Goal: Task Accomplishment & Management: Manage account settings

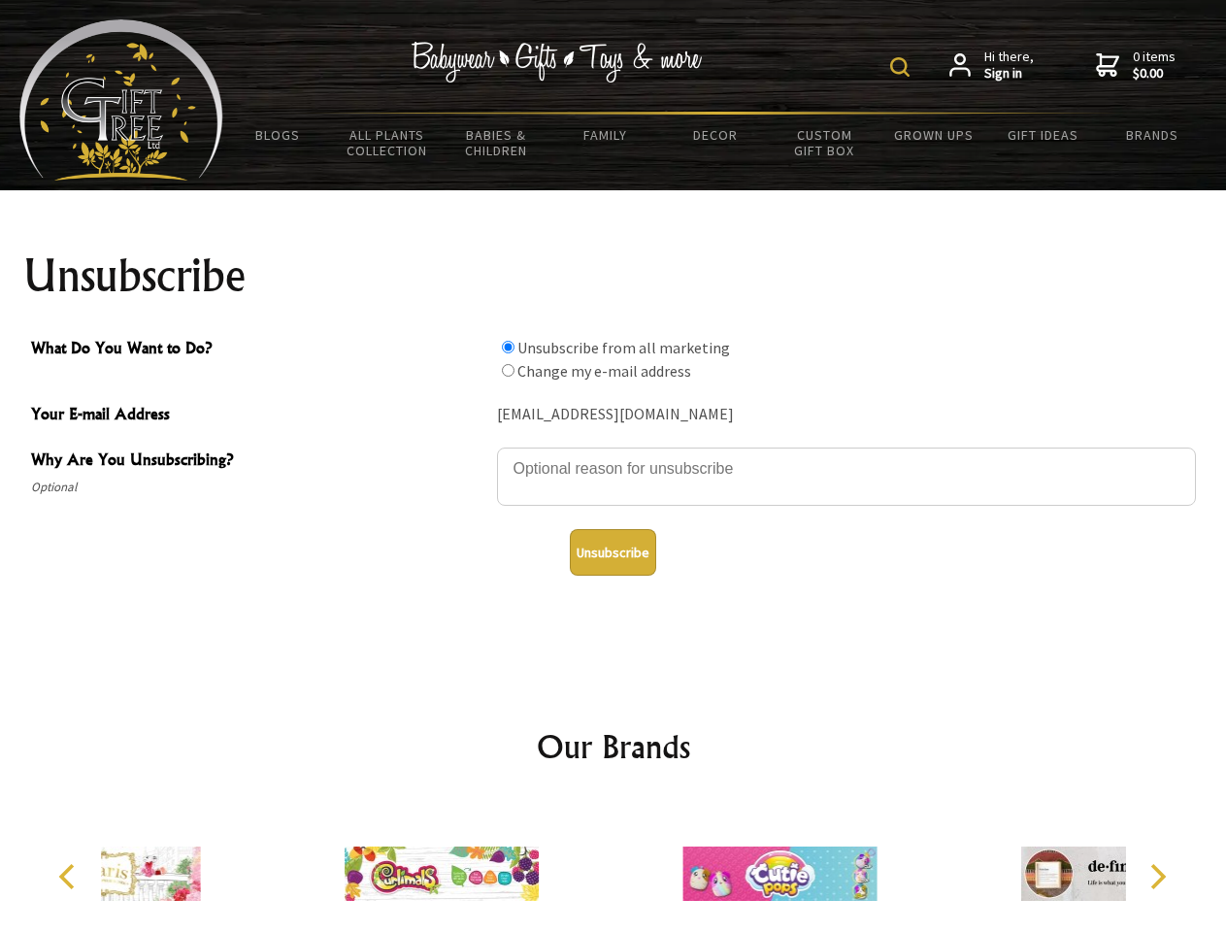
click at [903, 67] on img at bounding box center [899, 66] width 19 height 19
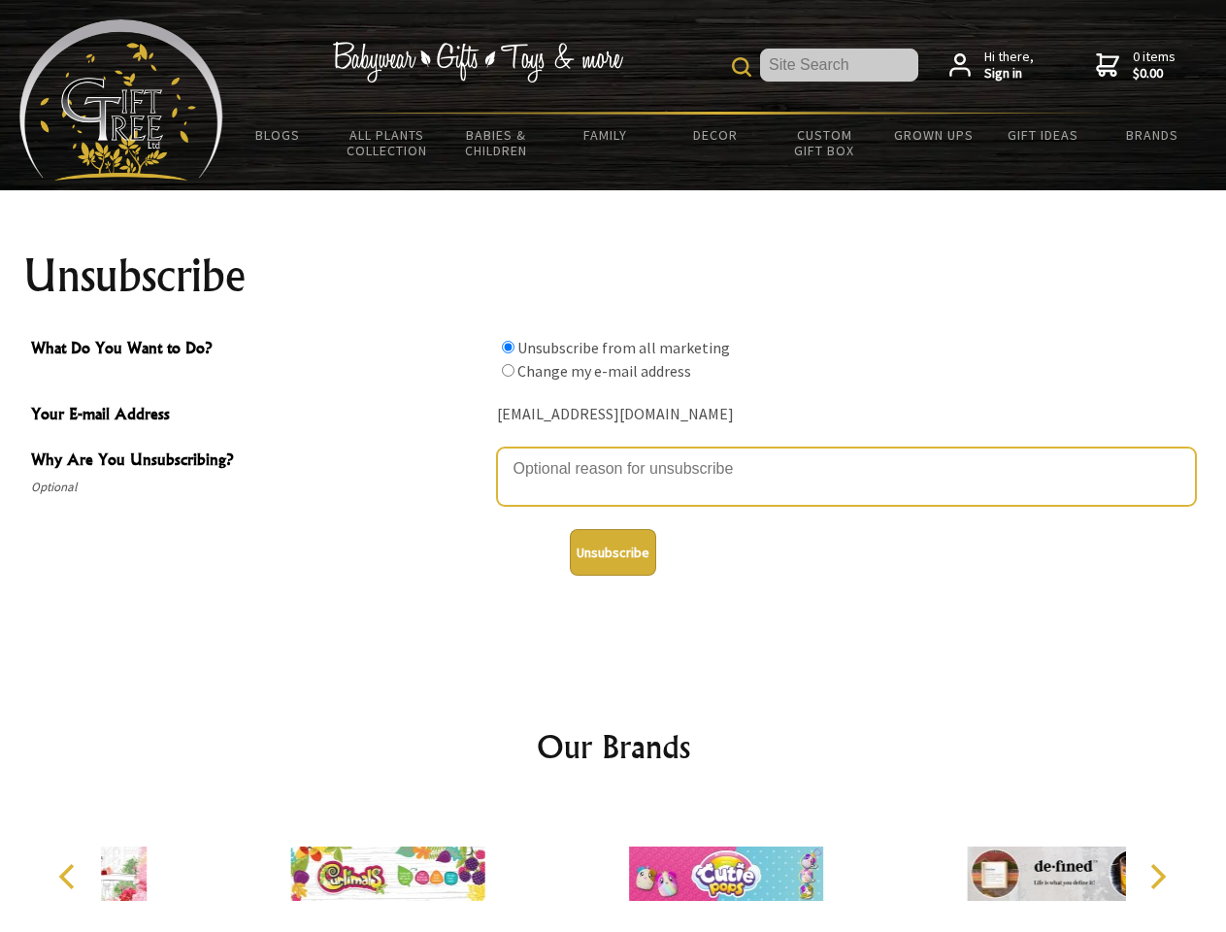
click at [614, 454] on textarea "Why Are You Unsubscribing?" at bounding box center [846, 477] width 699 height 58
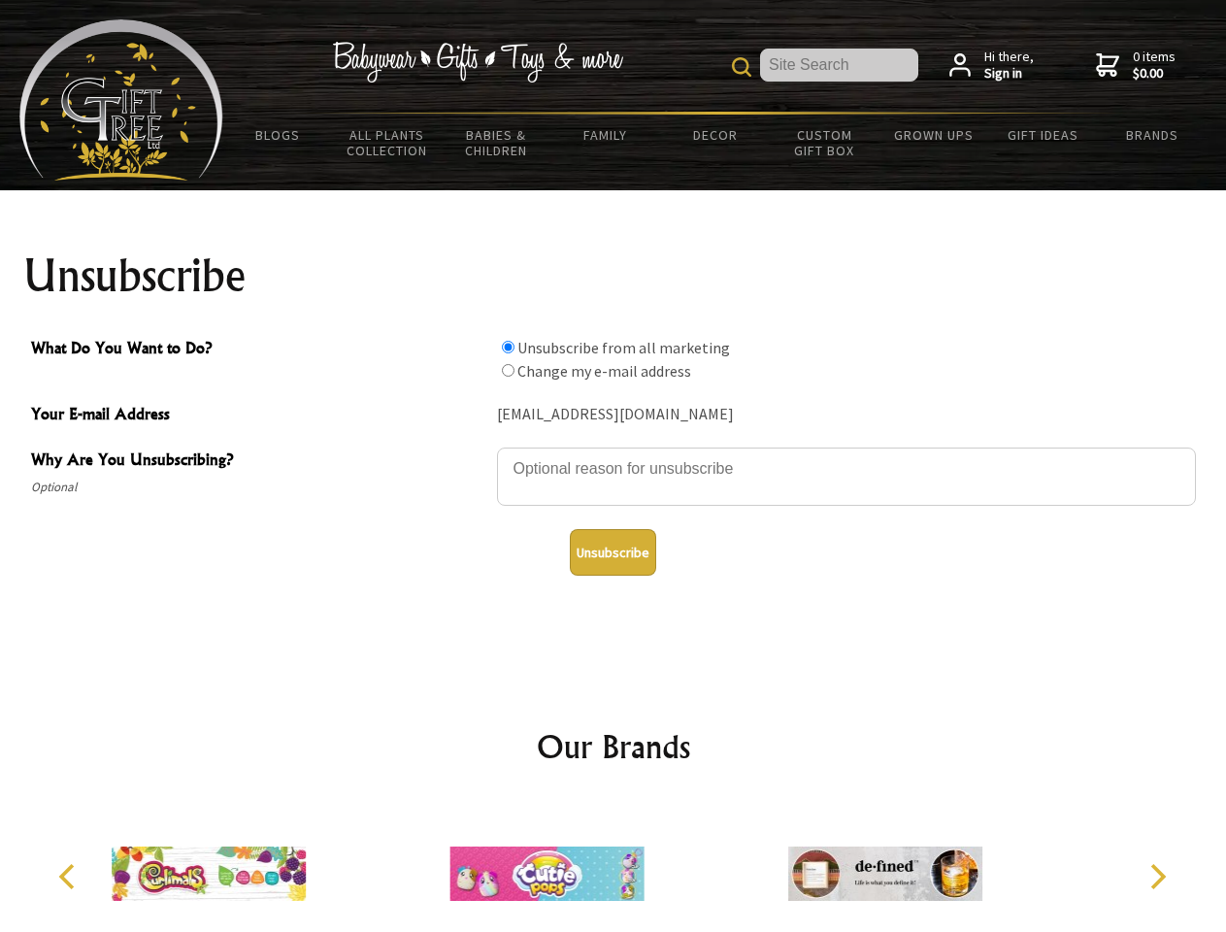
click at [508, 347] on input "What Do You Want to Do?" at bounding box center [508, 347] width 13 height 13
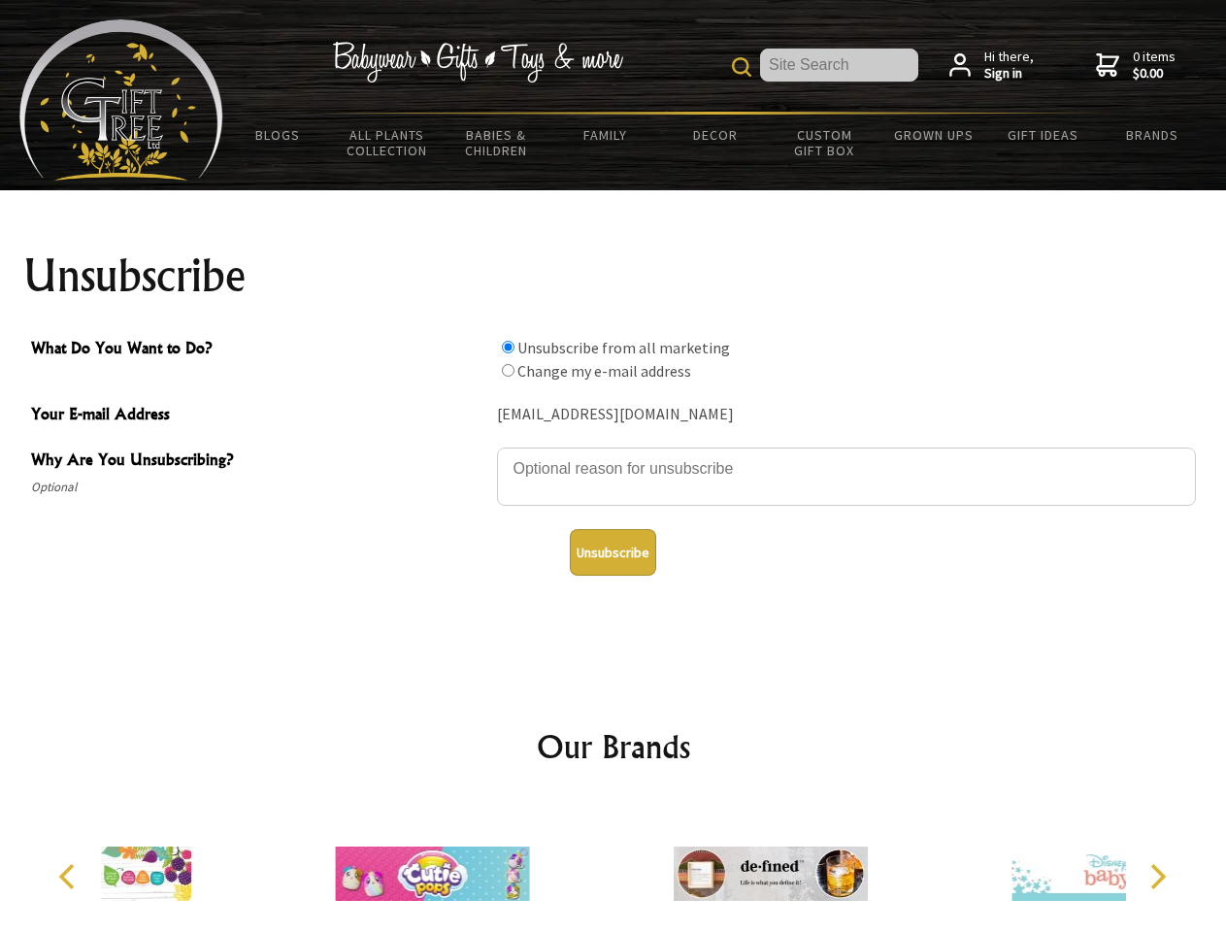
click at [508, 370] on input "What Do You Want to Do?" at bounding box center [508, 370] width 13 height 13
radio input "true"
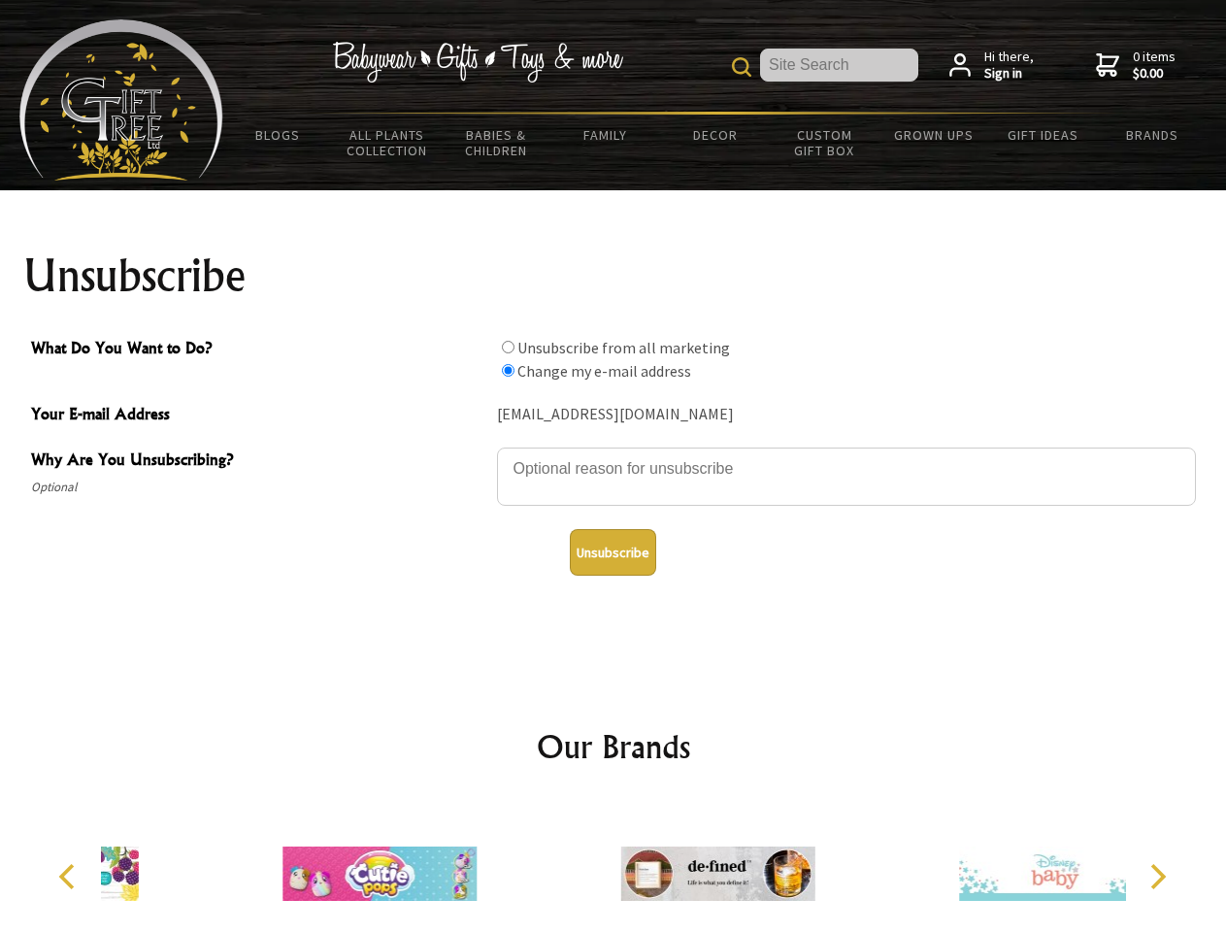
click at [613, 552] on button "Unsubscribe" at bounding box center [613, 552] width 86 height 47
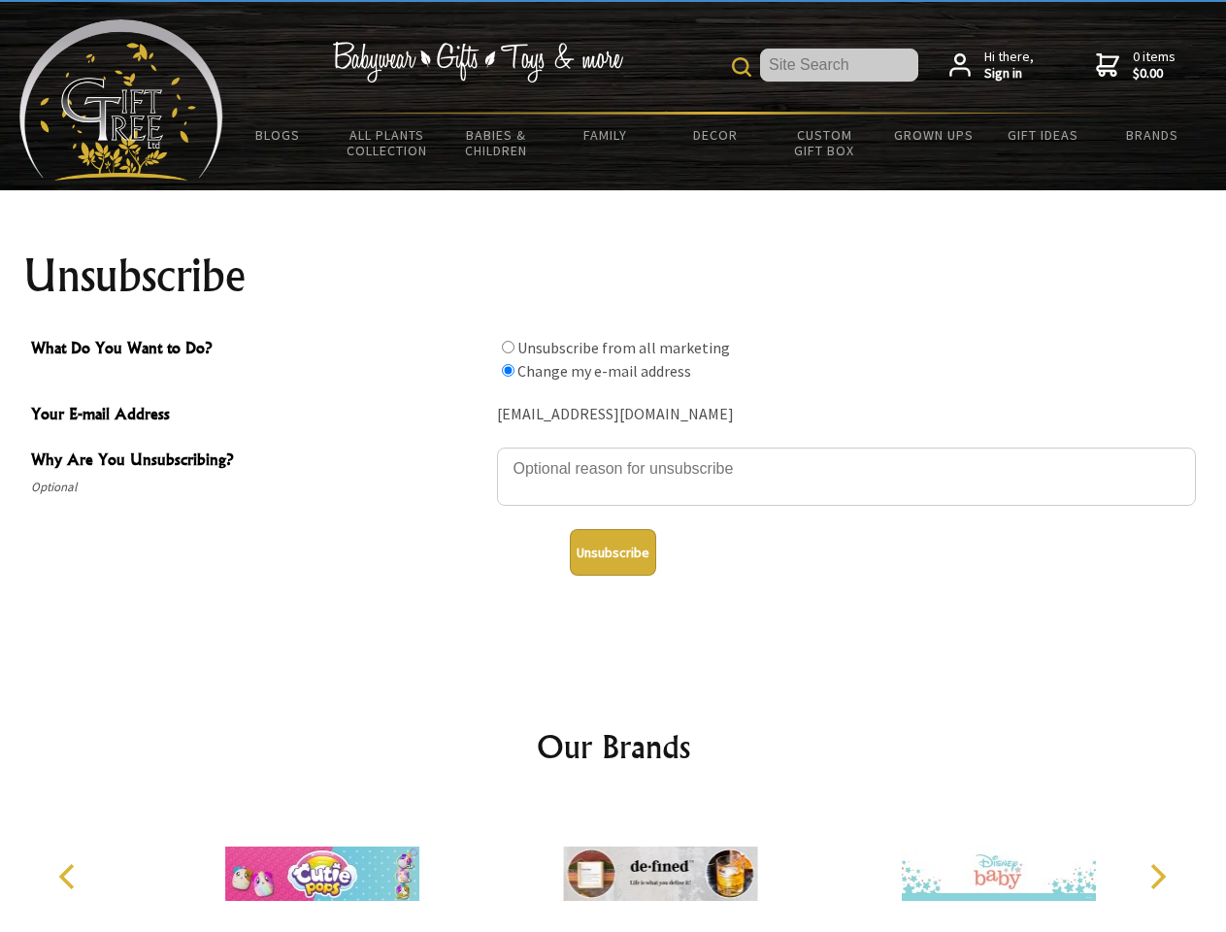
click at [614, 866] on img at bounding box center [660, 874] width 194 height 146
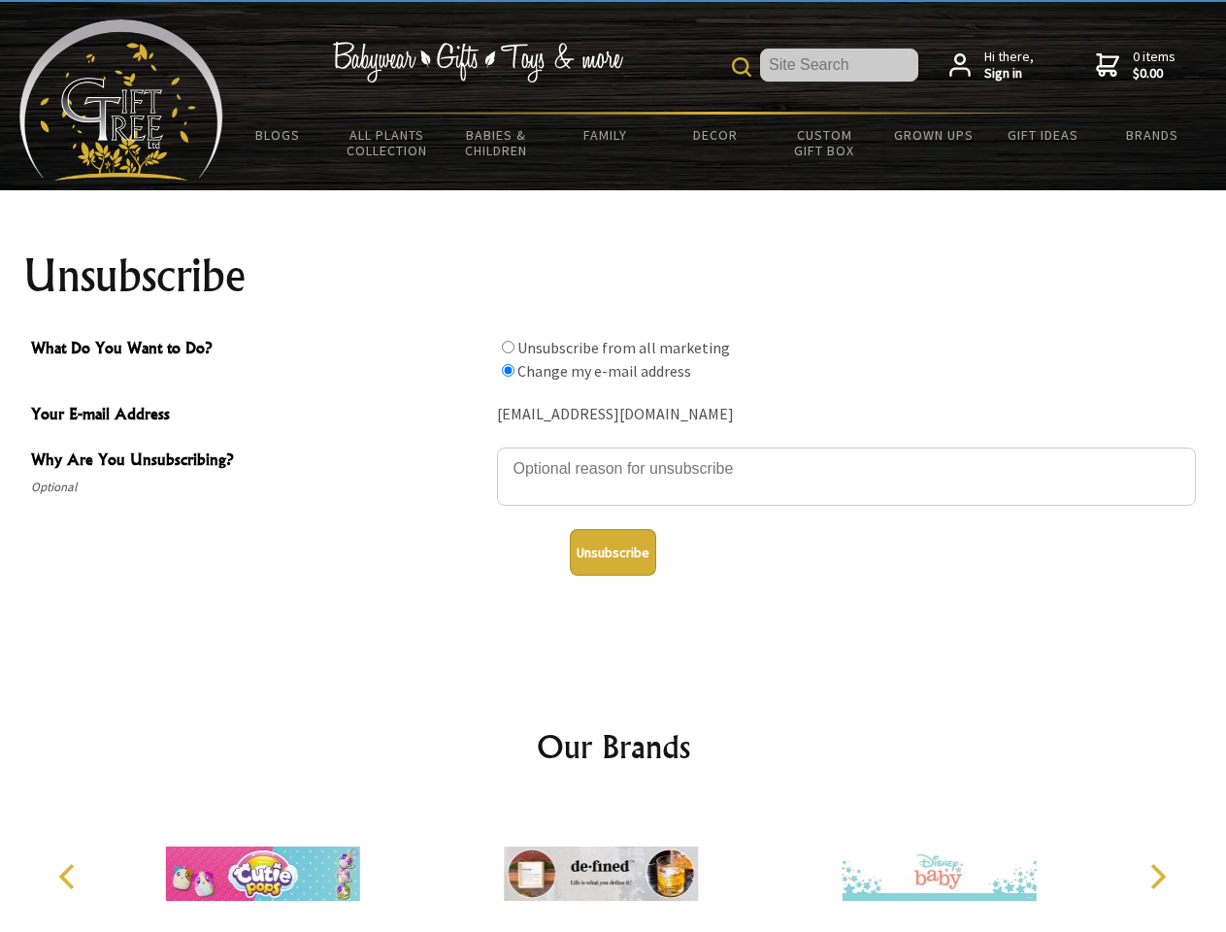
click at [70, 877] on icon "Previous" at bounding box center [68, 876] width 25 height 25
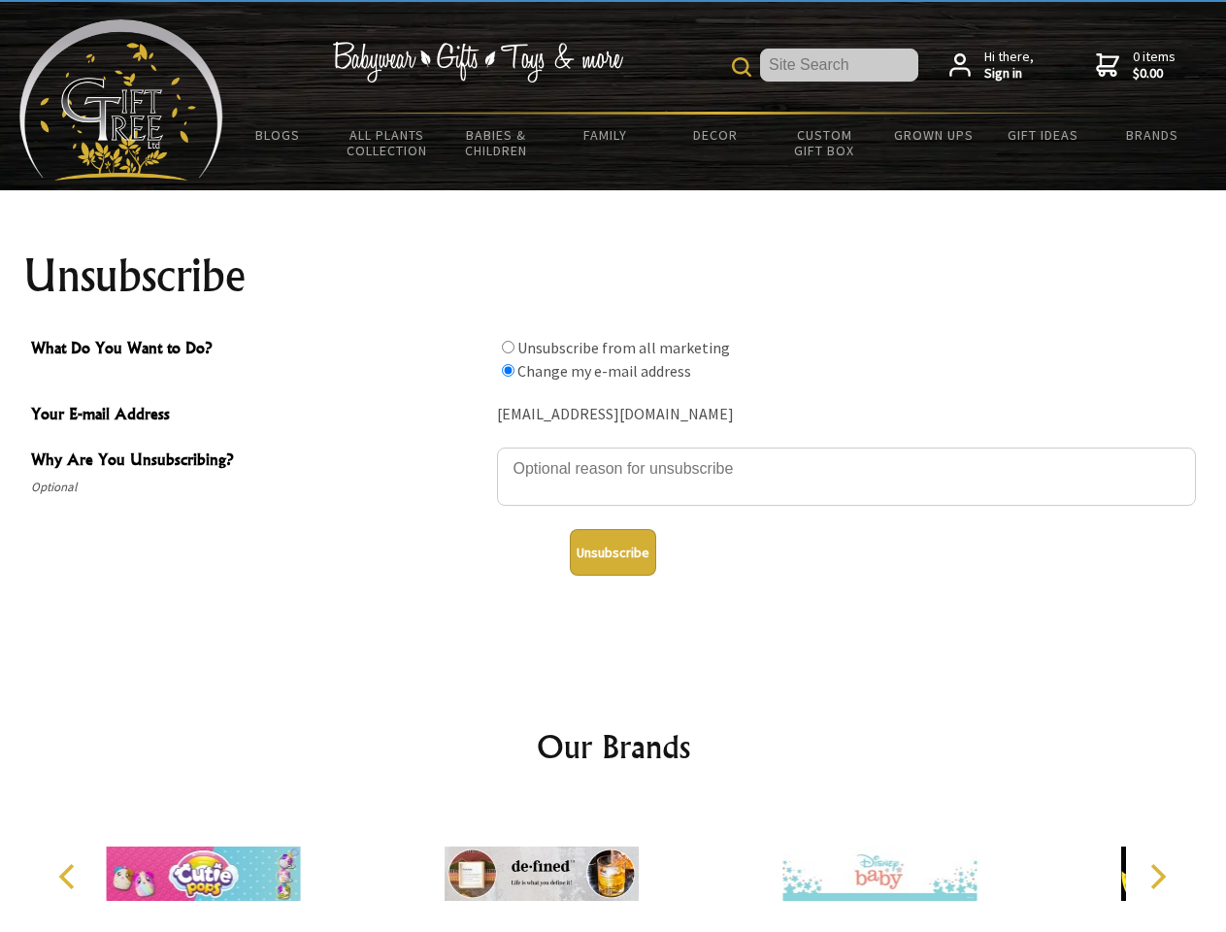
click at [1157, 877] on icon "Next" at bounding box center [1156, 876] width 25 height 25
